Goal: Navigation & Orientation: Understand site structure

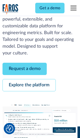
click at [25, 69] on link "Request a demo" at bounding box center [25, 69] width 44 height 12
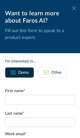
click at [74, 8] on icon at bounding box center [74, 8] width 4 height 4
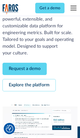
scroll to position [92, 0]
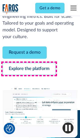
click at [29, 69] on link "Explore the platform" at bounding box center [29, 69] width 53 height 12
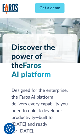
scroll to position [3768, 0]
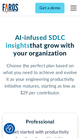
scroll to position [779, 0]
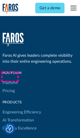
click at [10, 79] on link "Platform" at bounding box center [10, 83] width 15 height 8
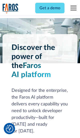
scroll to position [3928, 0]
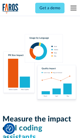
scroll to position [3101, 0]
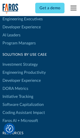
click at [15, 84] on link "DORA Metrics" at bounding box center [16, 88] width 26 height 8
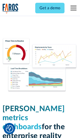
scroll to position [2197, 0]
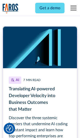
scroll to position [2245, 0]
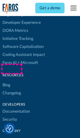
click at [12, 89] on link "Changelog" at bounding box center [12, 93] width 19 height 8
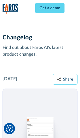
scroll to position [6057, 0]
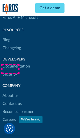
click at [10, 91] on link "About us" at bounding box center [11, 95] width 16 height 8
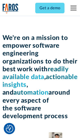
scroll to position [1731, 0]
